Goal: Information Seeking & Learning: Learn about a topic

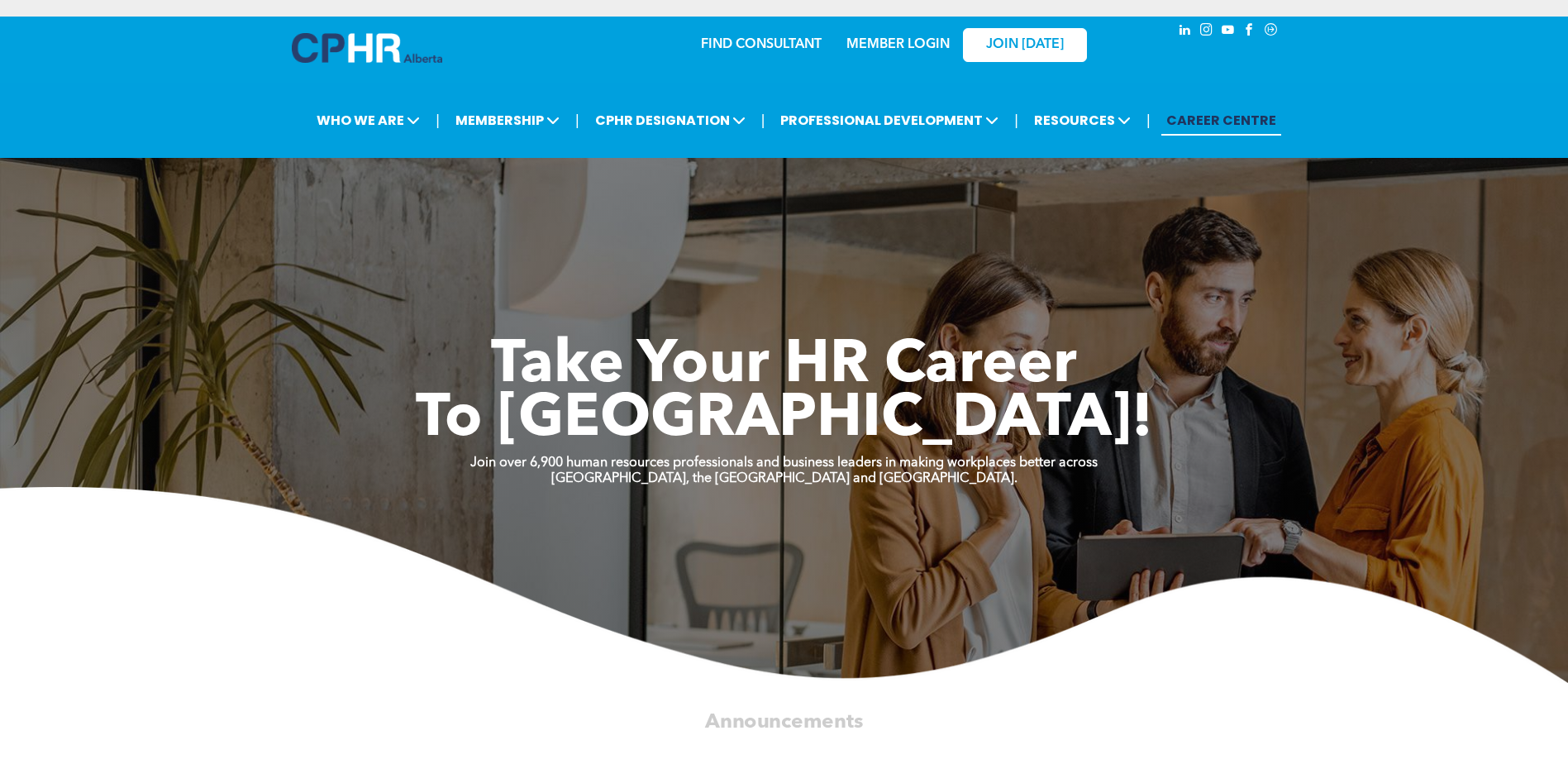
click at [875, 47] on link "MEMBER LOGIN" at bounding box center [898, 45] width 103 height 13
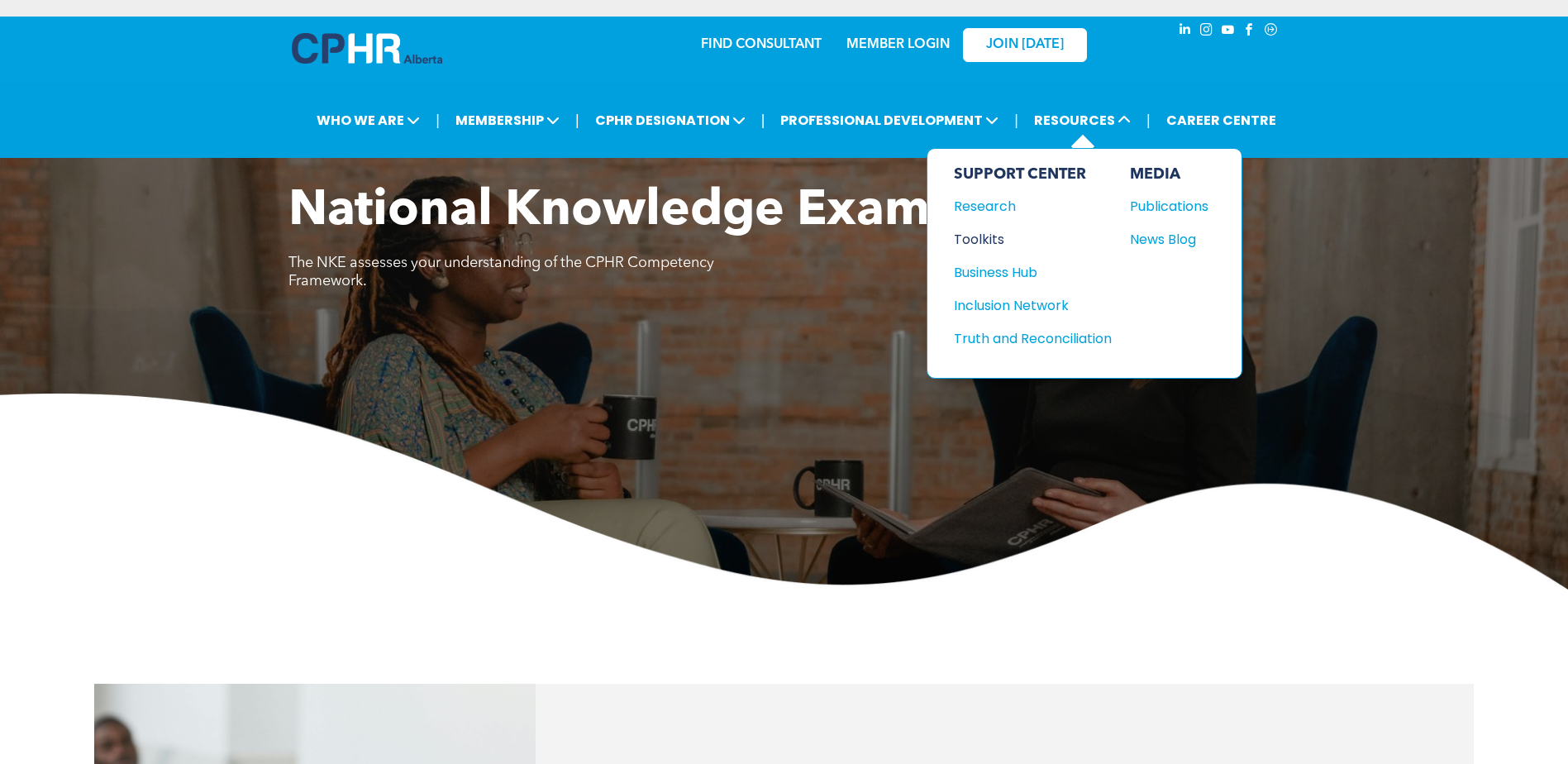
click at [975, 237] on div "Toolkits" at bounding box center [1025, 239] width 142 height 21
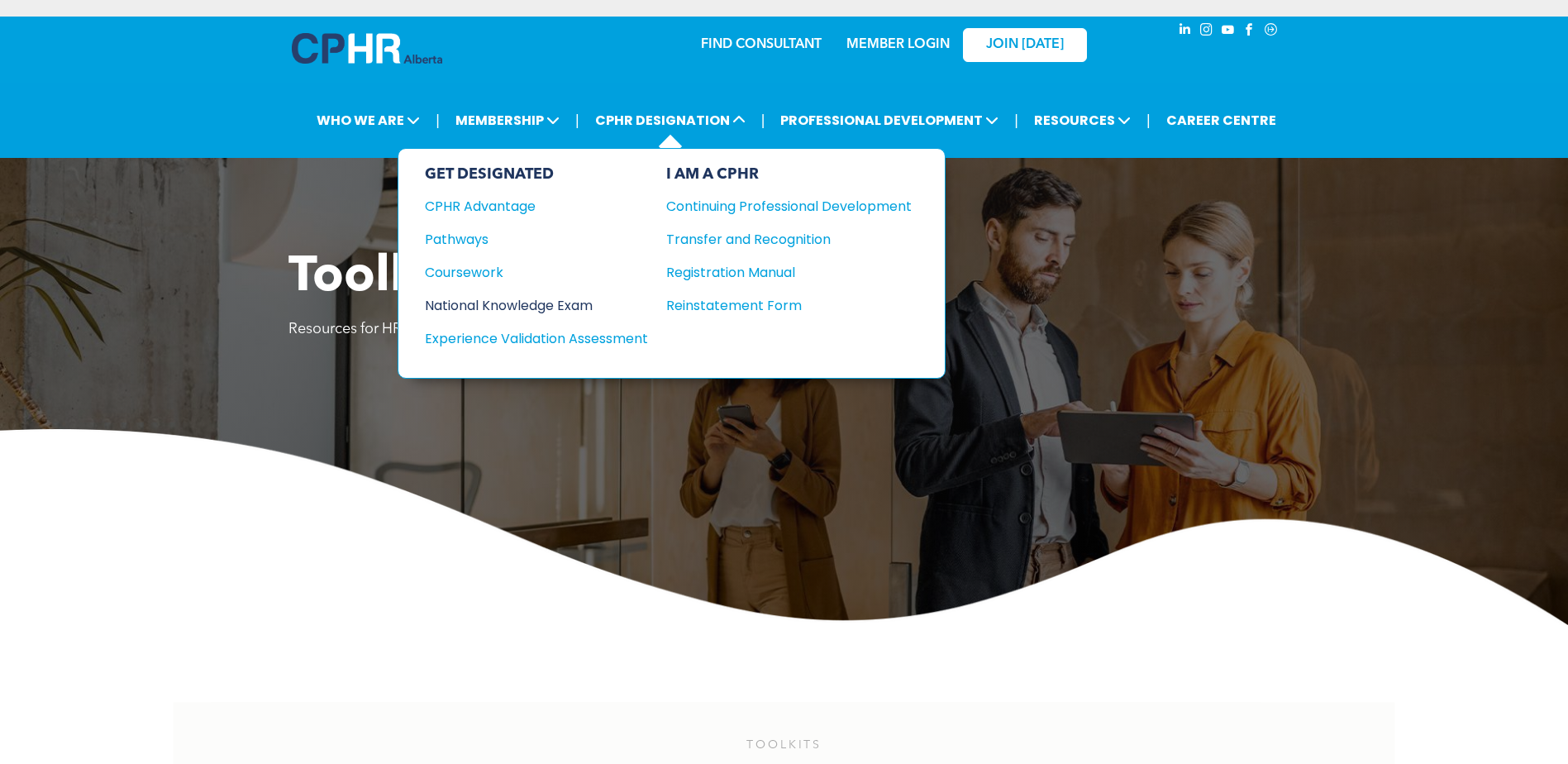
click at [520, 301] on div "National Knowledge Exam" at bounding box center [525, 306] width 201 height 21
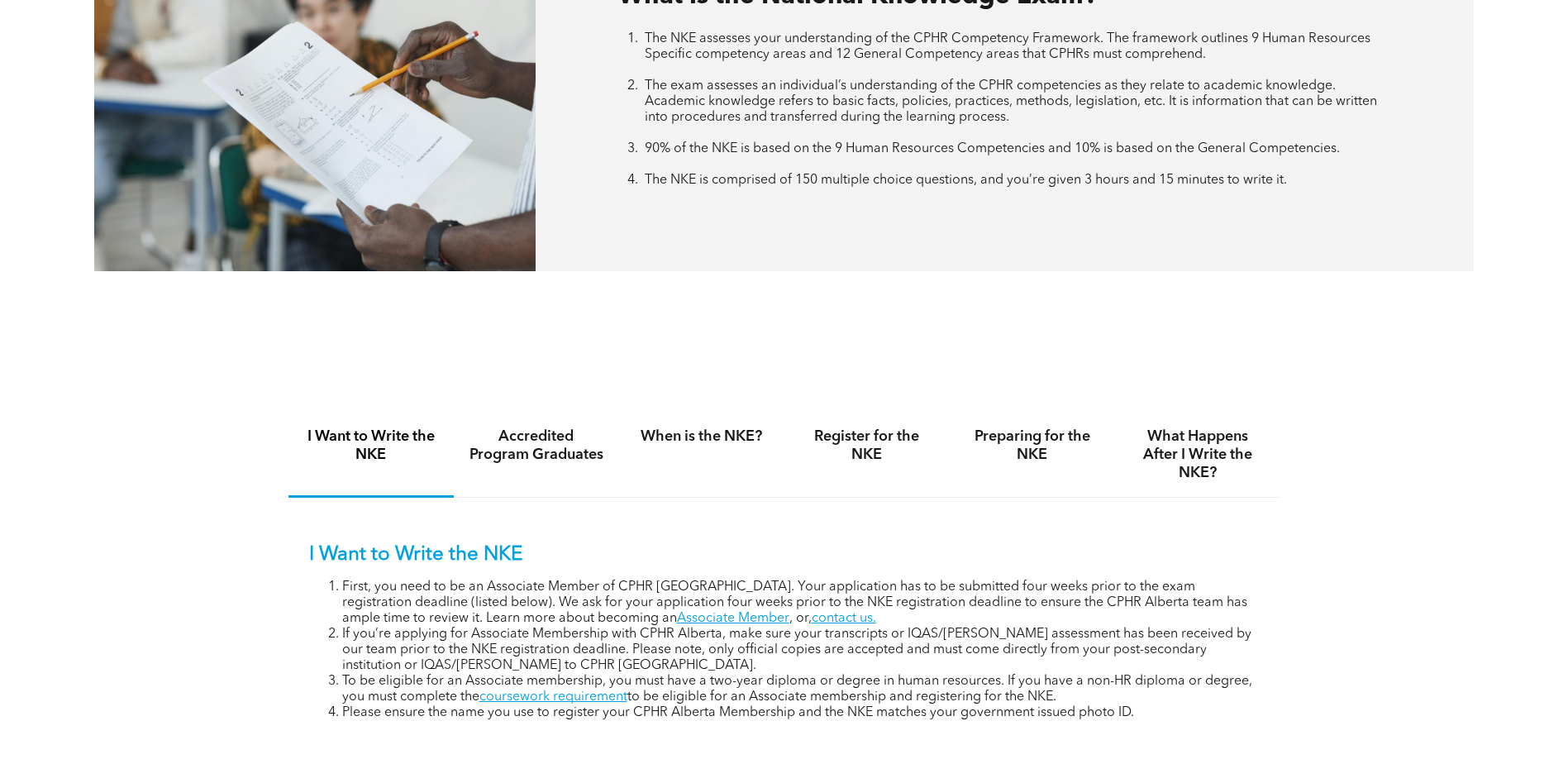
scroll to position [827, 0]
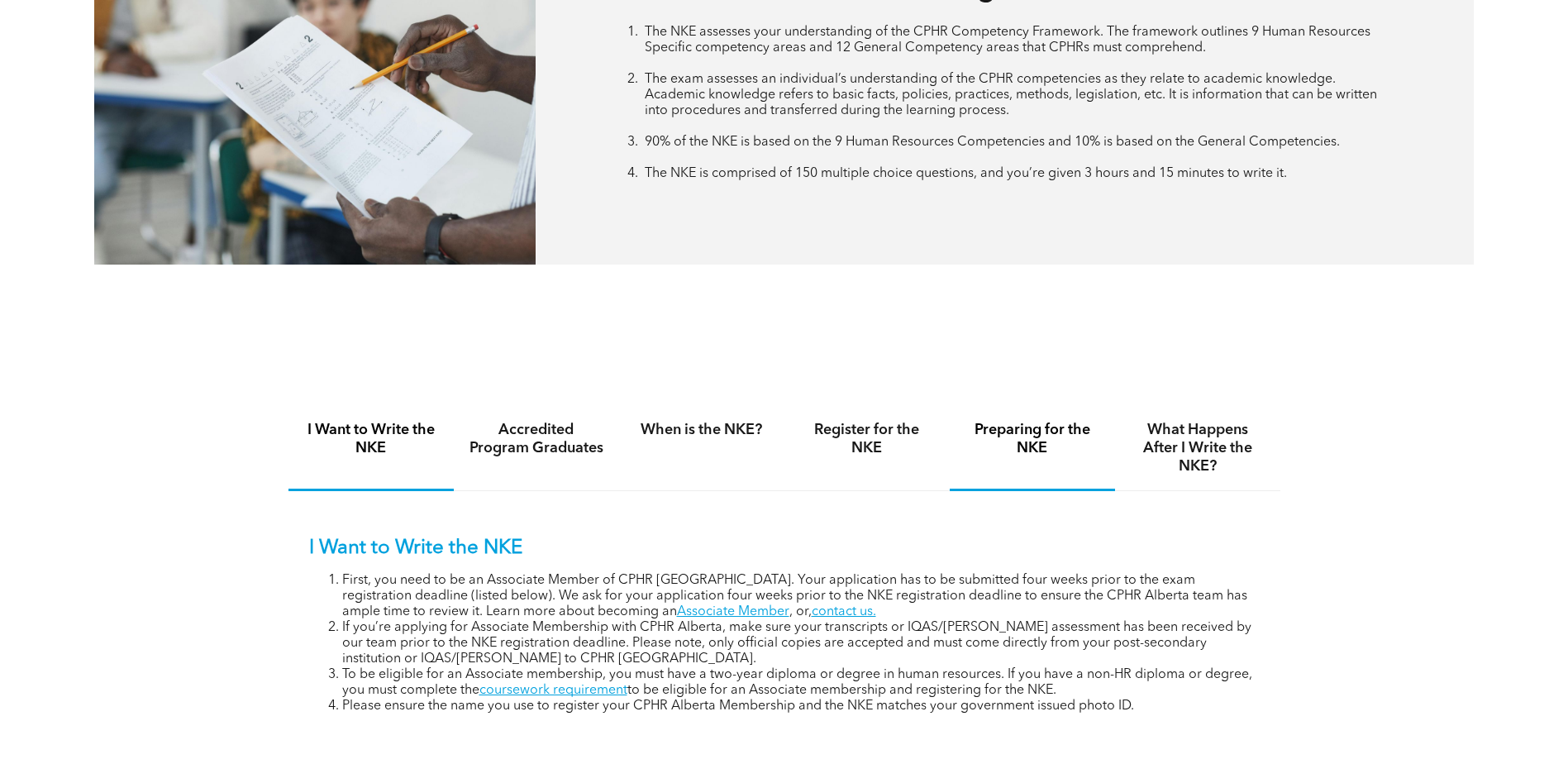
click at [1045, 430] on h4 "Preparing for the NKE" at bounding box center [1032, 439] width 135 height 36
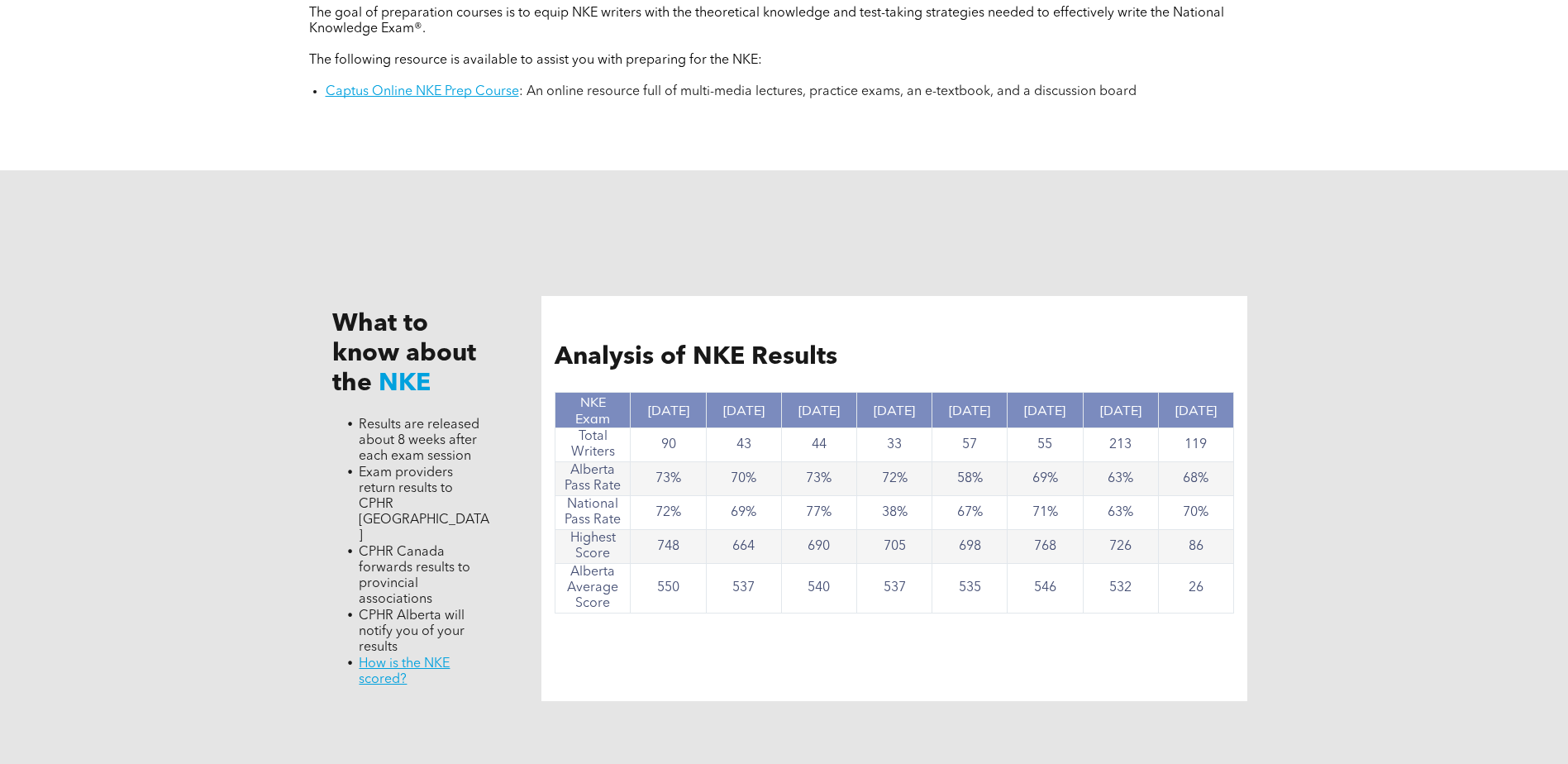
scroll to position [1406, 0]
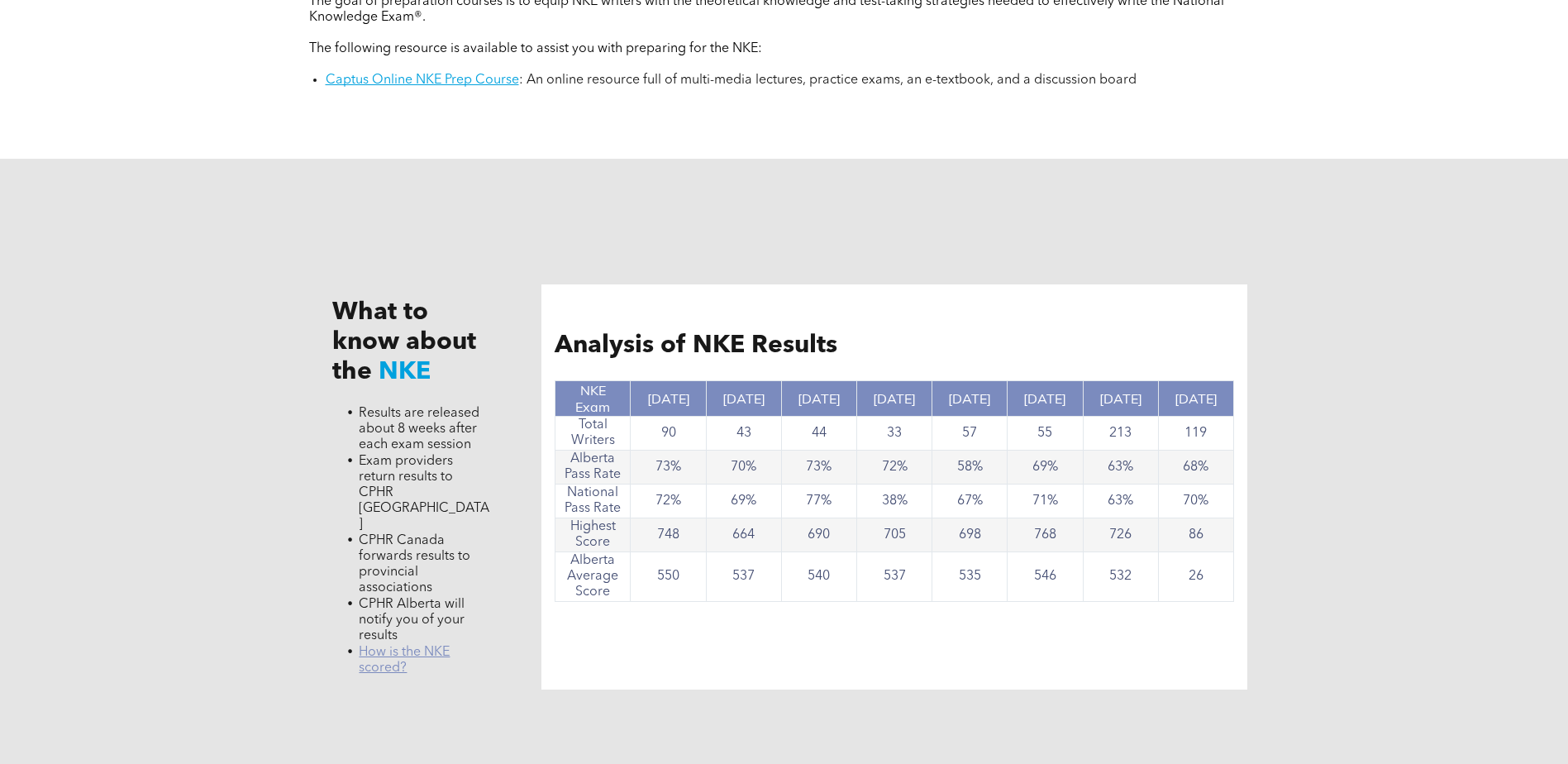
click at [426, 646] on link "﻿ How is the NKE scored?" at bounding box center [403, 660] width 91 height 29
click at [1345, 236] on div "What to know about the NKE Results are released about 8 weeks after each exam s…" at bounding box center [784, 486] width 1568 height 656
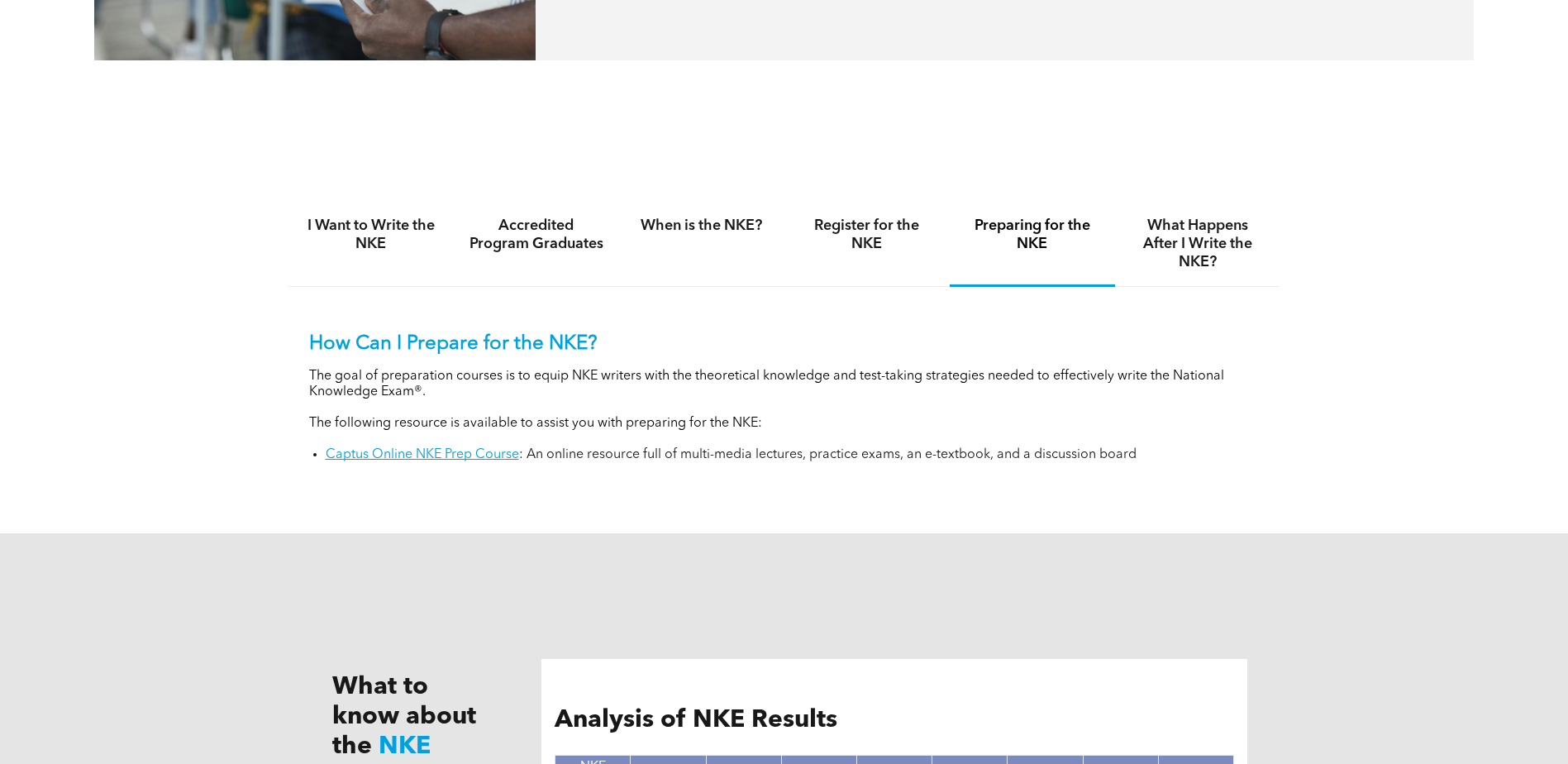
scroll to position [992, 0]
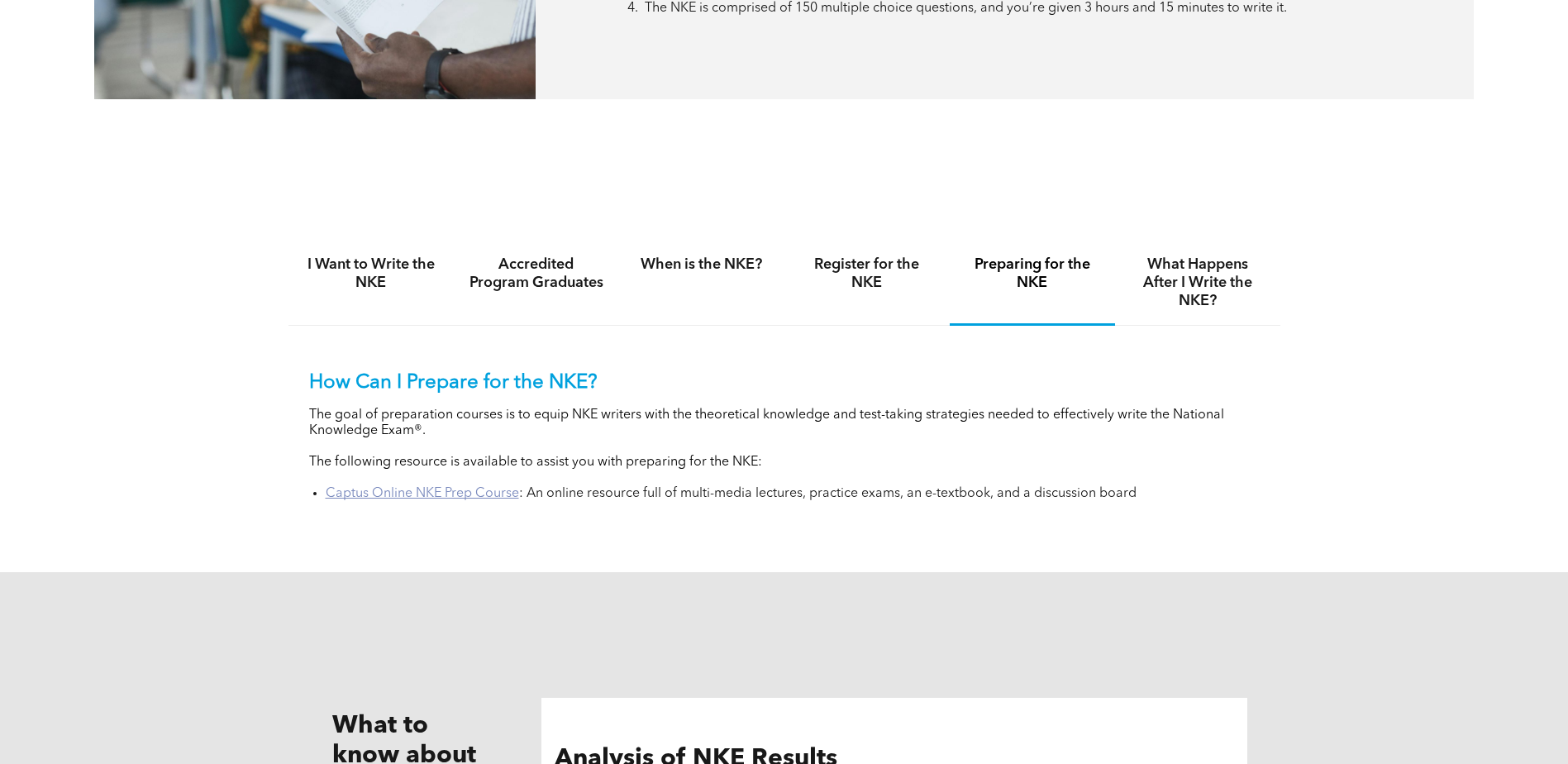
click at [413, 489] on link "Captus Online NKE Prep Course" at bounding box center [422, 494] width 193 height 13
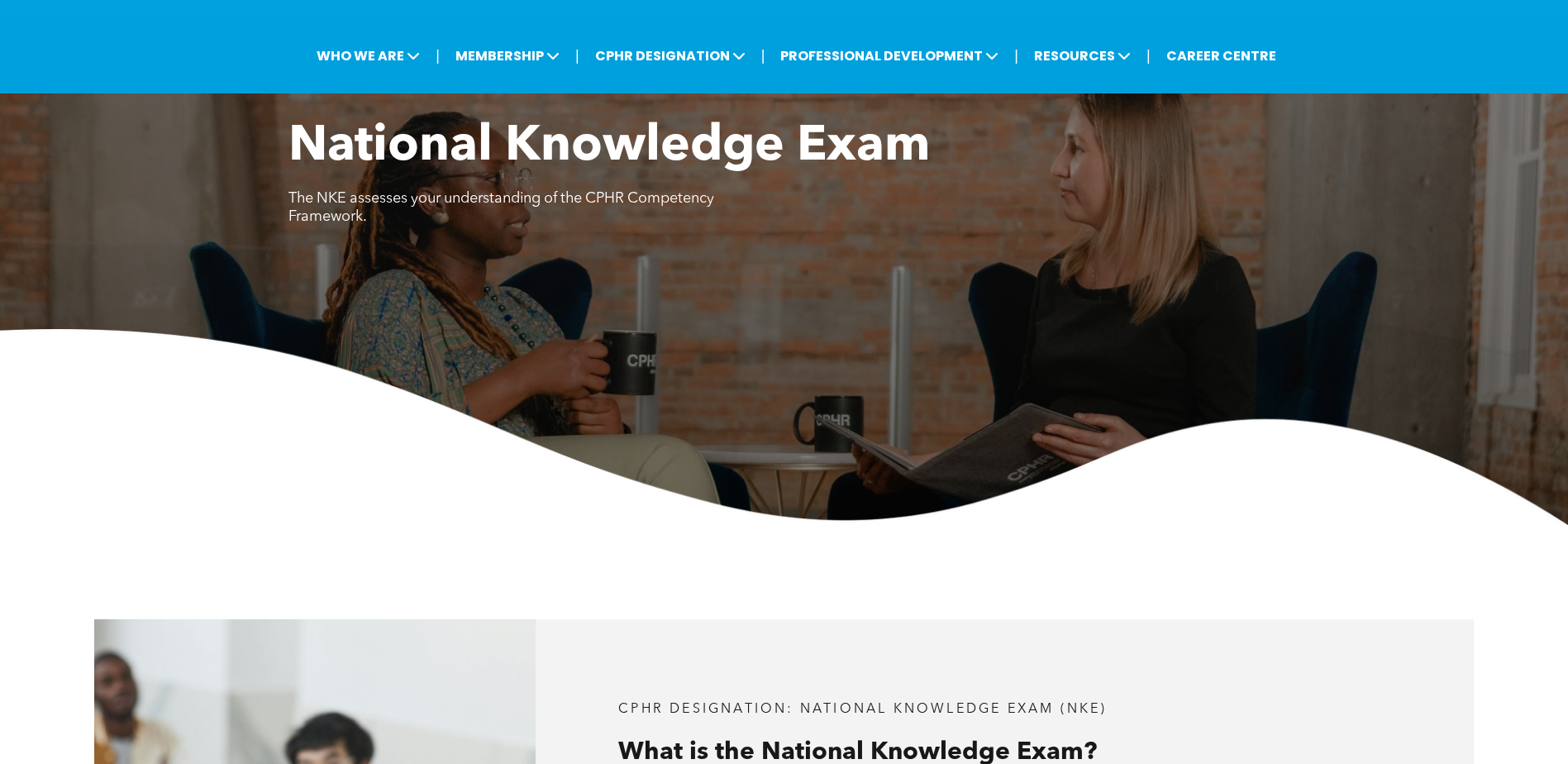
scroll to position [0, 0]
